Goal: Use online tool/utility: Utilize a website feature to perform a specific function

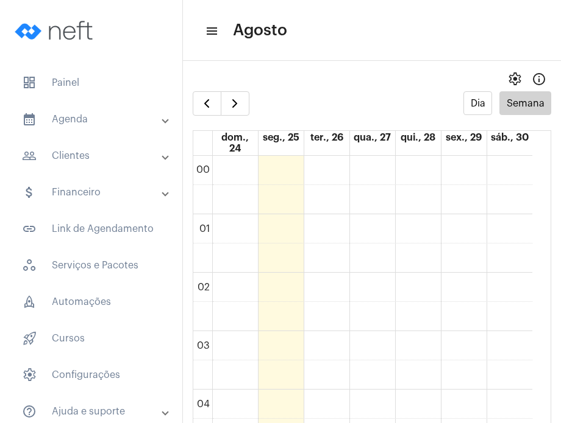
click at [104, 83] on span "dashboard Painel" at bounding box center [91, 82] width 158 height 29
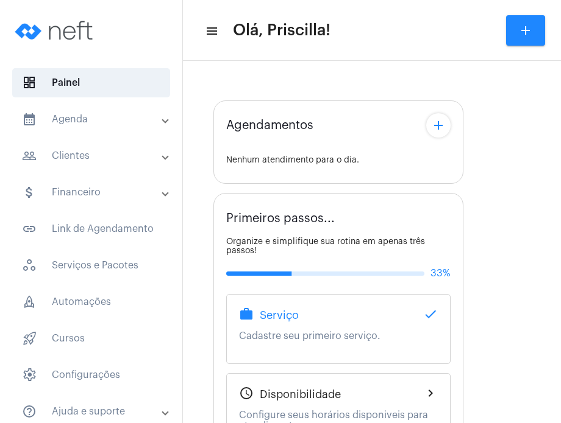
type input "[URL][DOMAIN_NAME]"
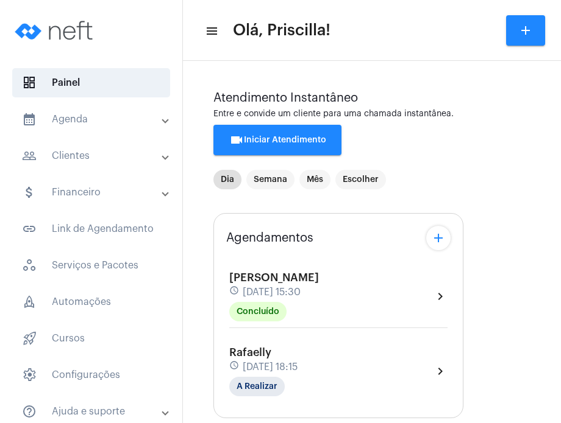
click at [347, 354] on div "Rafaelly schedule [DATE] 18:15 A Realizar chevron_right" at bounding box center [338, 372] width 218 height 50
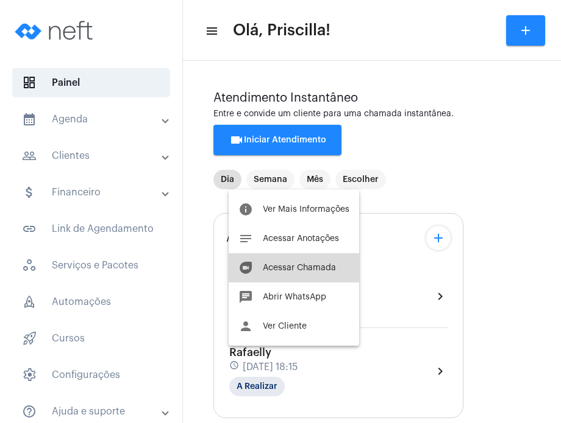
click at [313, 274] on button "duo [PERSON_NAME]" at bounding box center [294, 267] width 130 height 29
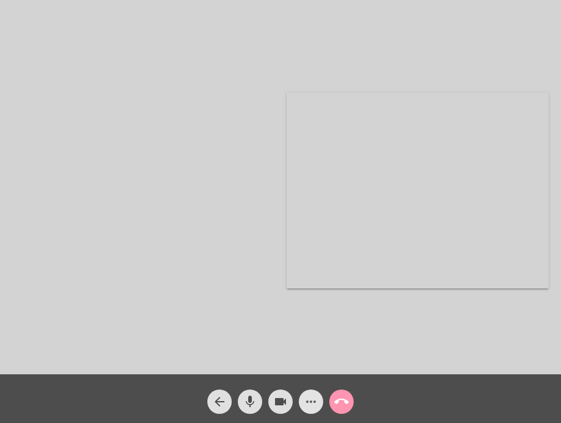
click at [310, 409] on mat-icon "more_horiz" at bounding box center [310, 402] width 15 height 15
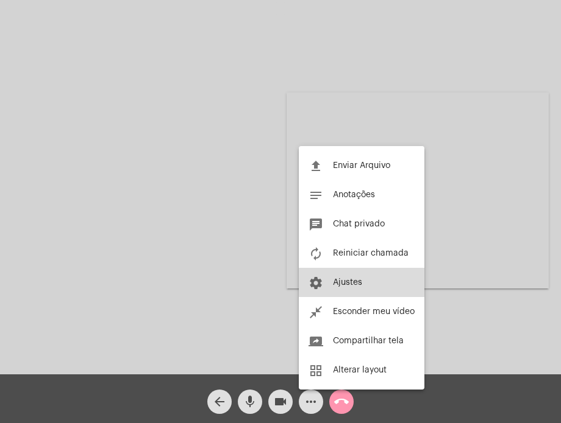
click at [341, 280] on span "Ajustes" at bounding box center [347, 282] width 29 height 9
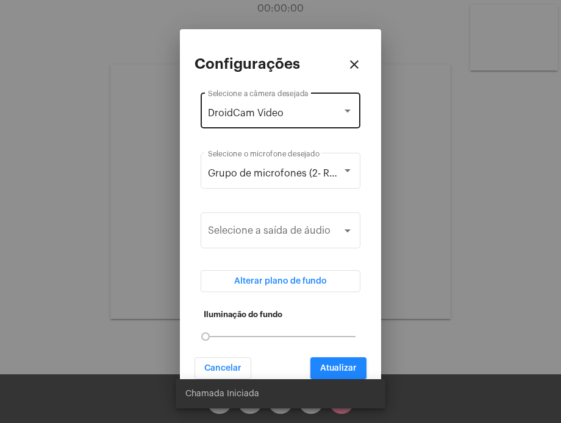
click at [323, 125] on div "DroidCam Video Selecione a câmera desejada" at bounding box center [280, 109] width 145 height 38
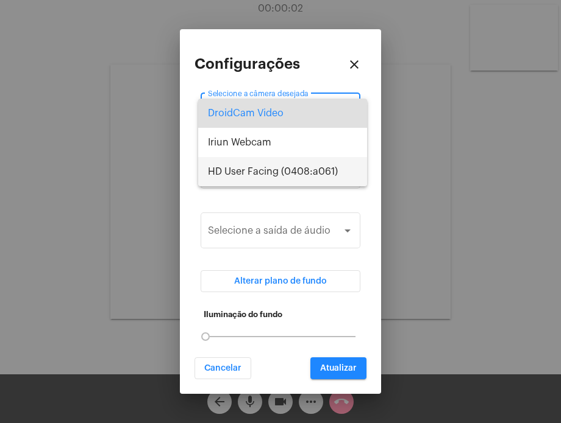
click at [312, 171] on span "HD User Facing (0408:a061)" at bounding box center [282, 171] width 149 height 29
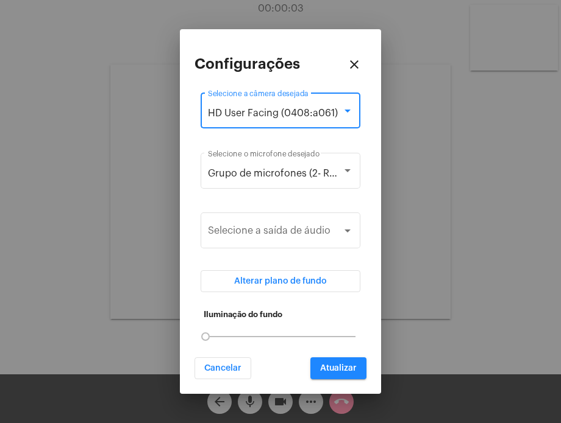
click at [312, 171] on span "Grupo de microfones (2- Realtek(R) Audio)" at bounding box center [305, 174] width 194 height 10
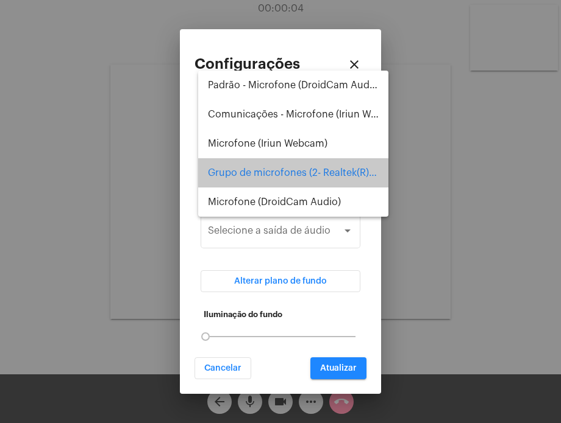
click at [312, 171] on span "Grupo de microfones (2- Realtek(R) Audio)" at bounding box center [293, 172] width 171 height 29
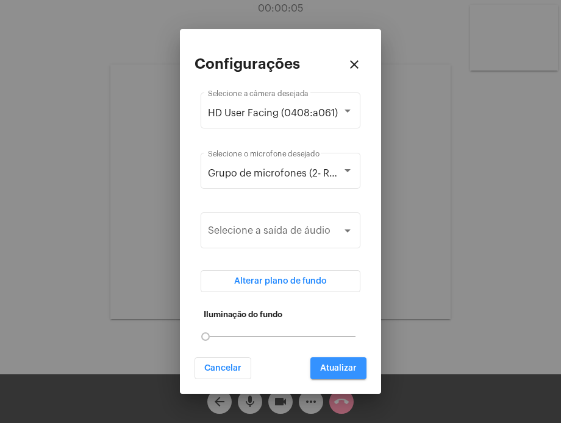
click at [340, 366] on span "Atualizar" at bounding box center [338, 368] width 37 height 9
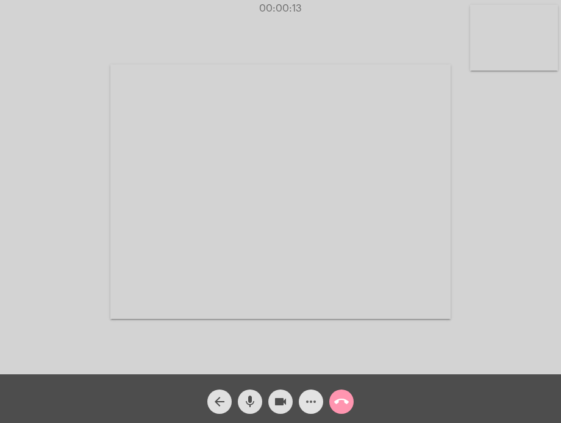
click at [309, 400] on mat-icon "more_horiz" at bounding box center [310, 402] width 15 height 15
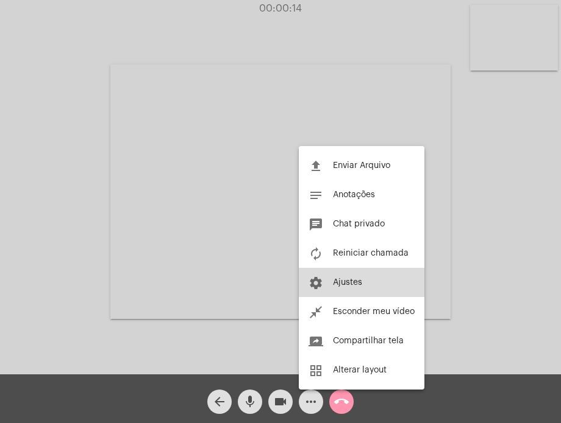
click at [350, 275] on button "settings Ajustes" at bounding box center [362, 282] width 126 height 29
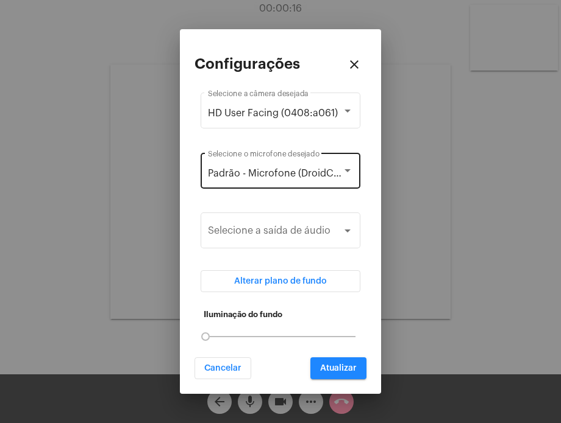
click at [314, 158] on div "Padrão - Microfone (DroidCam Audio) Selecione o microfone desejado" at bounding box center [280, 170] width 145 height 38
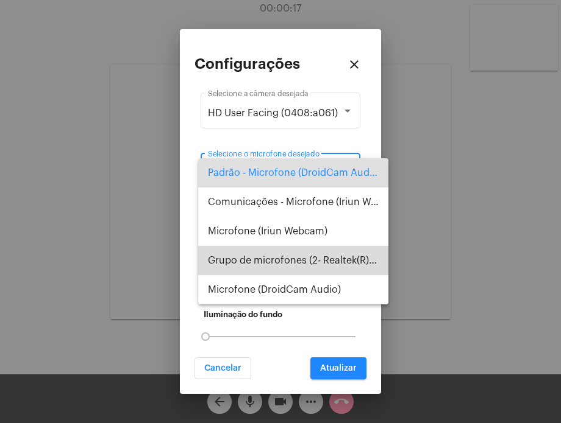
click at [302, 255] on span "Grupo de microfones (2- Realtek(R) Audio)" at bounding box center [293, 260] width 171 height 29
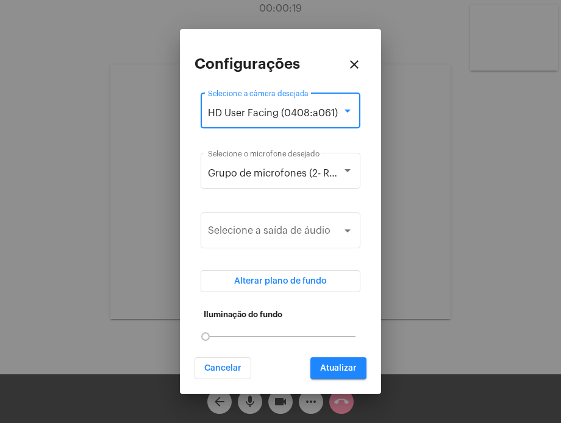
click at [312, 116] on span "HD User Facing (0408:a061)" at bounding box center [273, 113] width 130 height 10
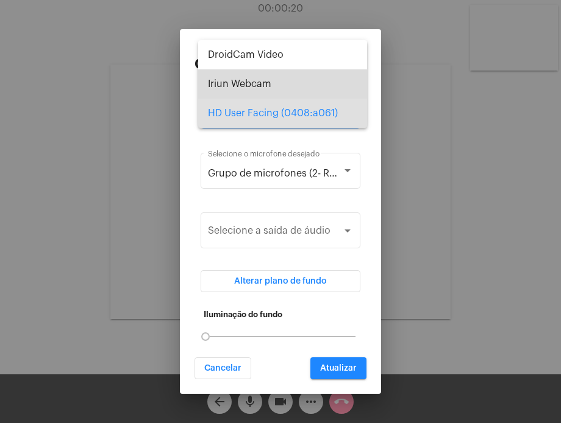
click at [305, 90] on span "Iriun Webcam" at bounding box center [282, 83] width 149 height 29
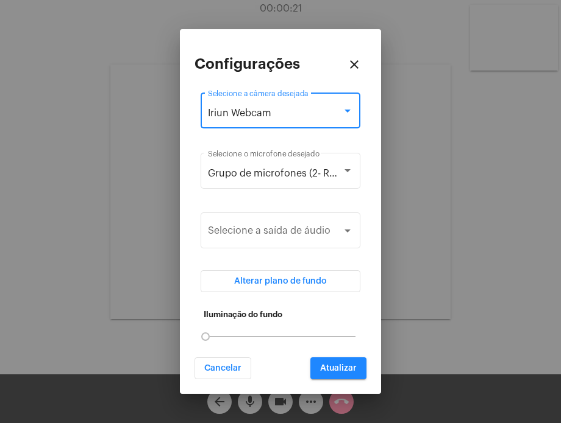
click at [301, 112] on div "Iriun Webcam" at bounding box center [275, 113] width 134 height 11
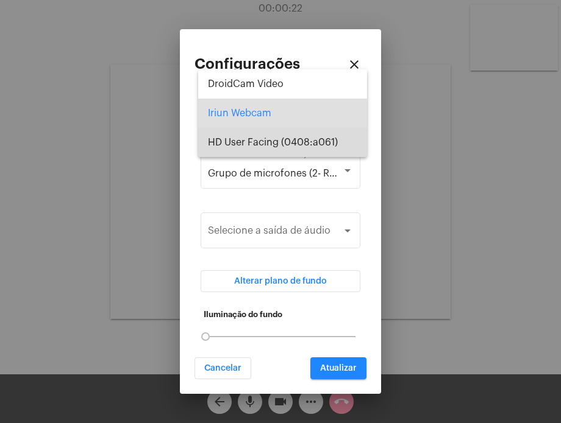
click at [297, 130] on span "HD User Facing (0408:a061)" at bounding box center [282, 142] width 149 height 29
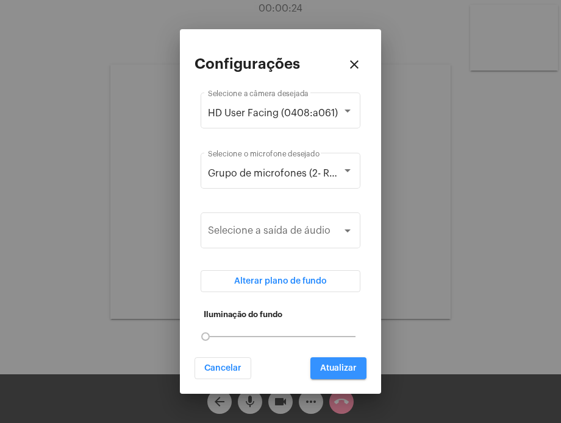
click at [314, 366] on button "Atualizar" at bounding box center [338, 369] width 56 height 22
